Goal: Task Accomplishment & Management: Complete application form

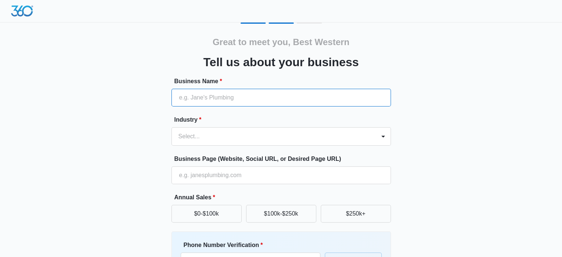
click at [204, 99] on input "Business Name *" at bounding box center [281, 98] width 220 height 18
click at [219, 99] on input "Business Name *" at bounding box center [281, 98] width 220 height 18
paste input "Best [GEOGRAPHIC_DATA]"
type input "Best [GEOGRAPHIC_DATA]"
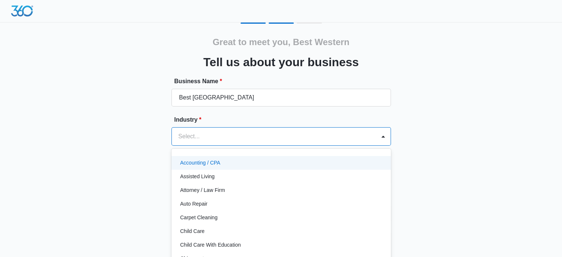
scroll to position [7, 0]
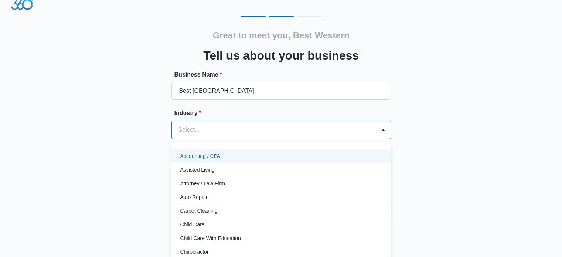
click at [210, 135] on div "Select..." at bounding box center [274, 130] width 204 height 18
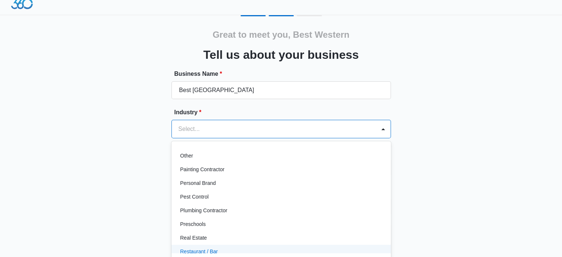
scroll to position [420, 0]
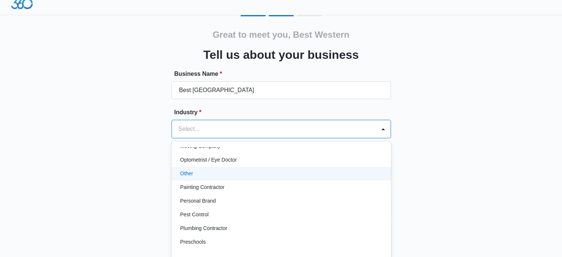
click at [207, 171] on div "Other" at bounding box center [280, 174] width 200 height 8
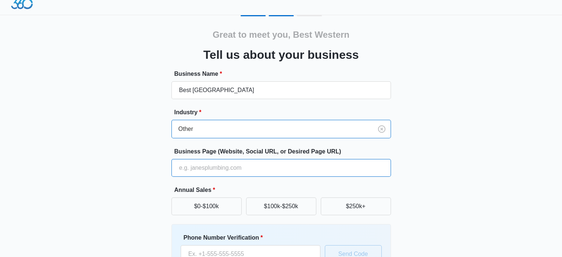
click at [223, 163] on input "Business Page (Website, Social URL, or Desired Page URL)" at bounding box center [281, 168] width 220 height 18
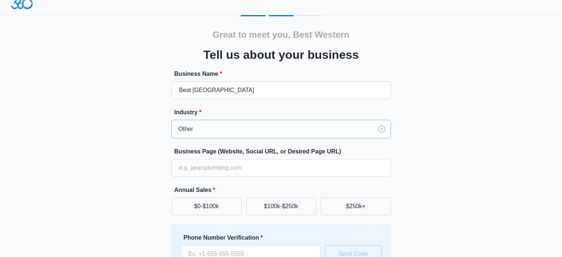
click at [197, 126] on div at bounding box center [271, 129] width 185 height 10
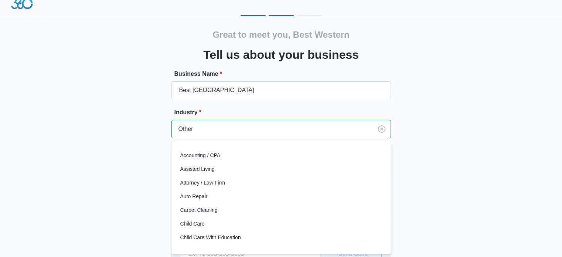
scroll to position [357, 0]
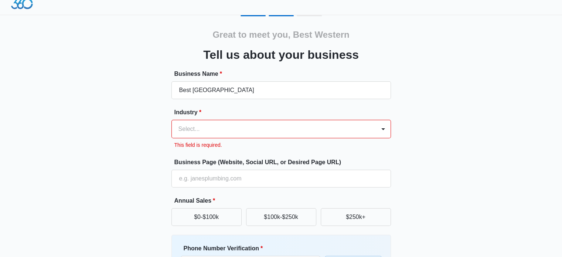
click at [235, 130] on div at bounding box center [273, 129] width 188 height 10
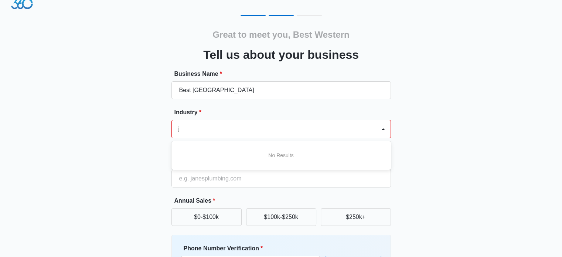
type input "j"
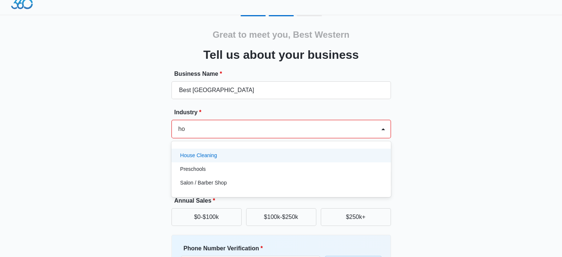
type input "h"
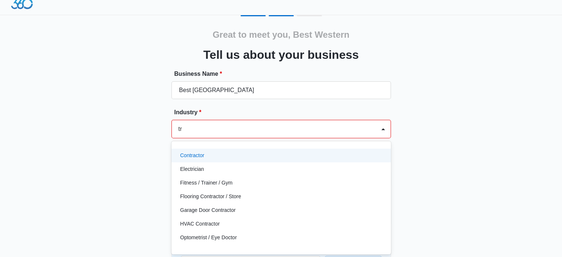
type input "t"
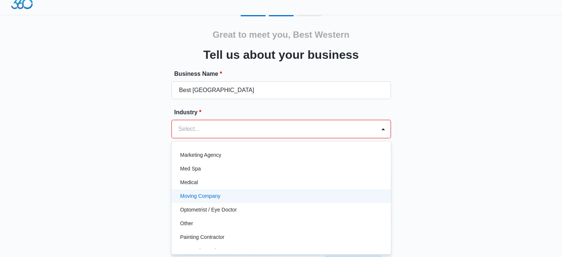
scroll to position [407, 0]
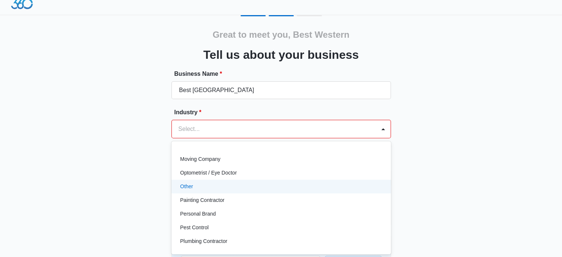
click at [204, 184] on div "Other" at bounding box center [280, 187] width 200 height 8
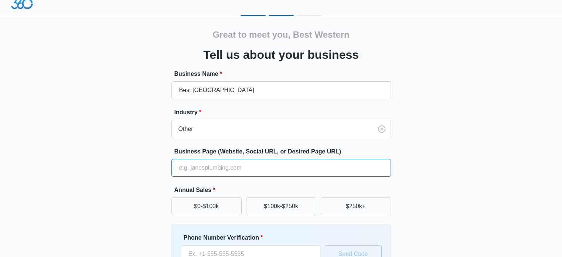
click at [231, 167] on input "Business Page (Website, Social URL, or Desired Page URL)" at bounding box center [281, 168] width 220 height 18
paste input "[URL][DOMAIN_NAME]"
type input "[URL][DOMAIN_NAME]"
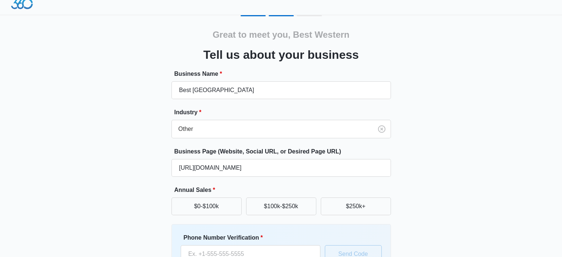
click at [123, 183] on div "Great to meet you, Best Western Tell us about your business Business Name * Bes…" at bounding box center [282, 165] width 444 height 300
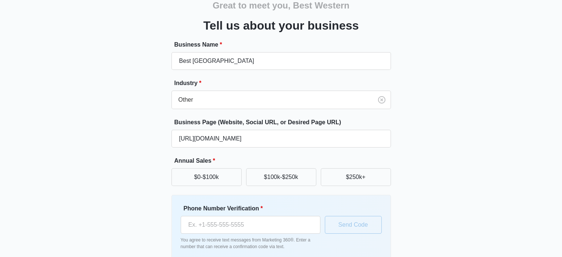
scroll to position [74, 0]
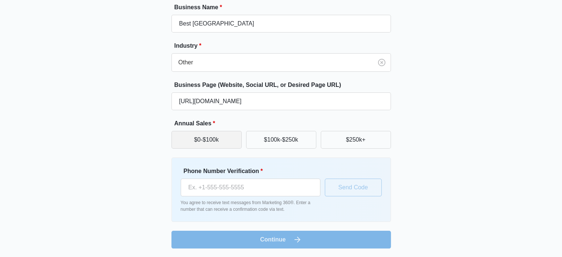
click at [211, 137] on button "$0-$100k" at bounding box center [206, 140] width 70 height 18
click at [90, 163] on div "Great to meet you, Best Western Tell us about your business Business Name * Bes…" at bounding box center [282, 99] width 444 height 300
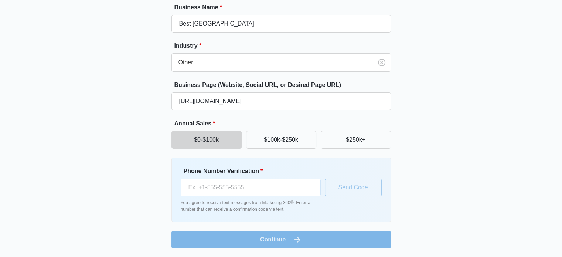
click at [220, 189] on input "Phone Number Verification *" at bounding box center [251, 188] width 140 height 18
click at [208, 187] on input "Phone Number Verification *" at bounding box center [251, 188] width 140 height 18
paste input "[PHONE_NUMBER]"
type input "[PHONE_NUMBER]"
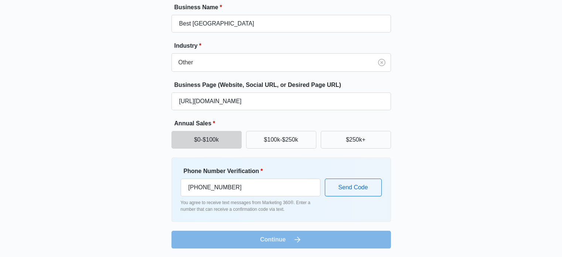
click at [436, 191] on div "Great to meet you, Best Western Tell us about your business Business Name * Bes…" at bounding box center [282, 99] width 444 height 300
click at [318, 239] on form "Business Name * Best Western Paradise Inn & Resort Industry * Other Business Pa…" at bounding box center [281, 125] width 220 height 245
